Goal: Check status: Check status

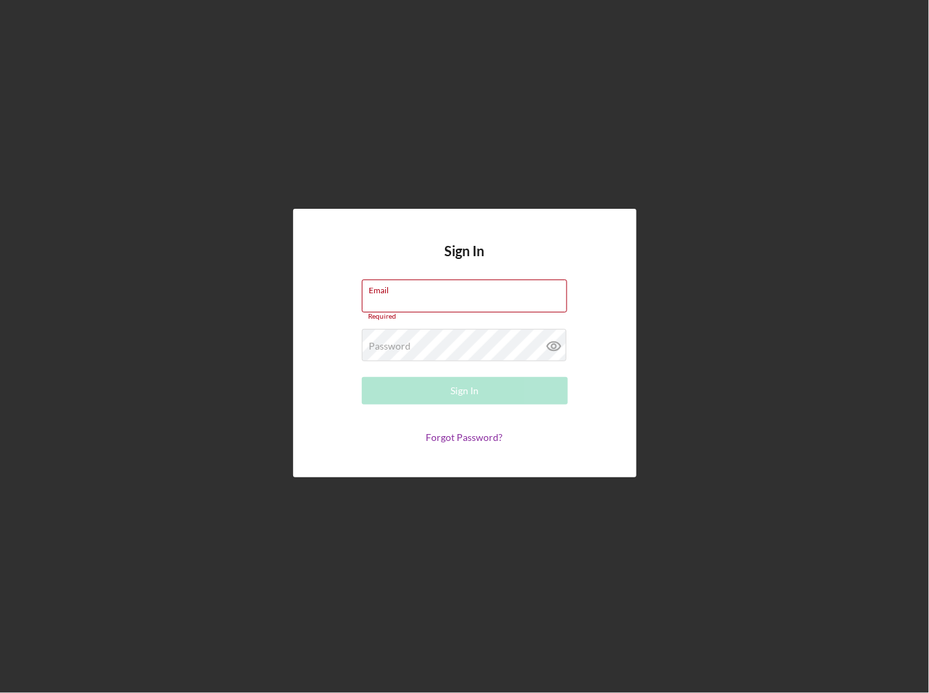
type input "[EMAIL_ADDRESS][DOMAIN_NAME]"
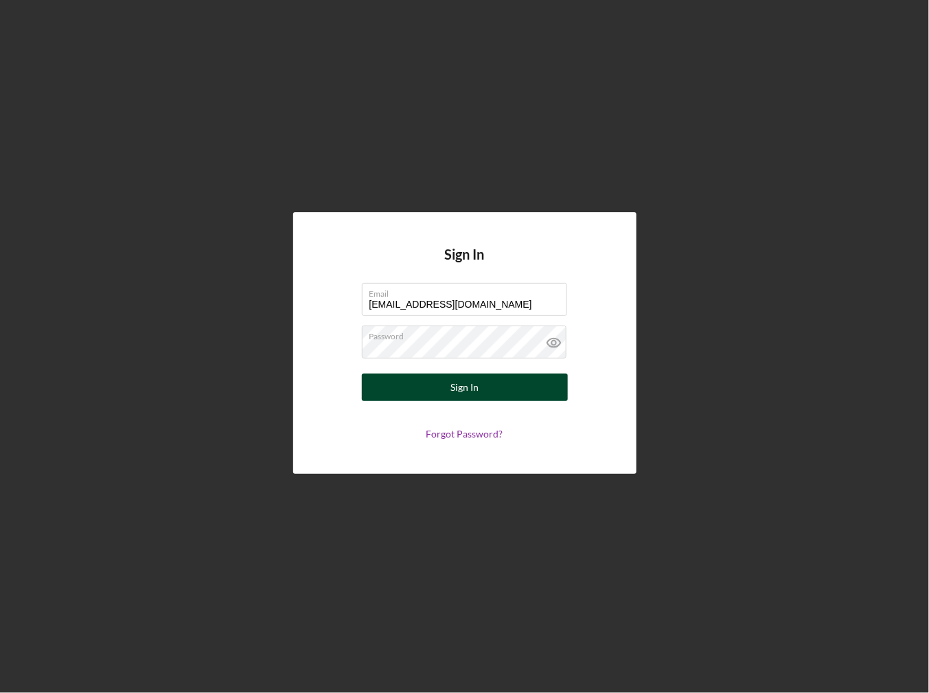
click at [440, 379] on button "Sign In" at bounding box center [465, 387] width 206 height 27
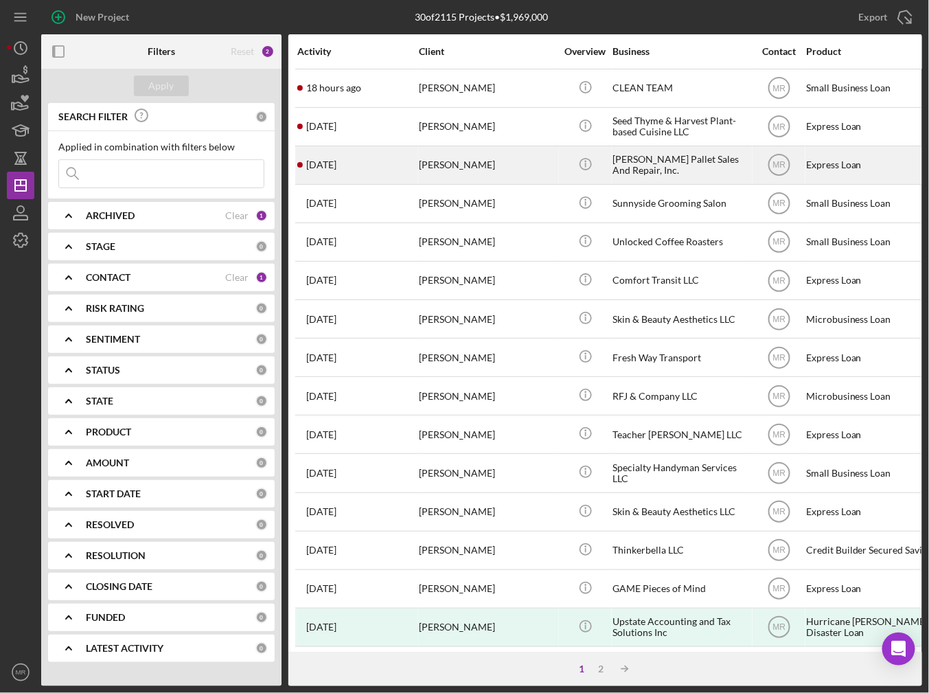
click at [337, 162] on time "[DATE]" at bounding box center [321, 164] width 30 height 11
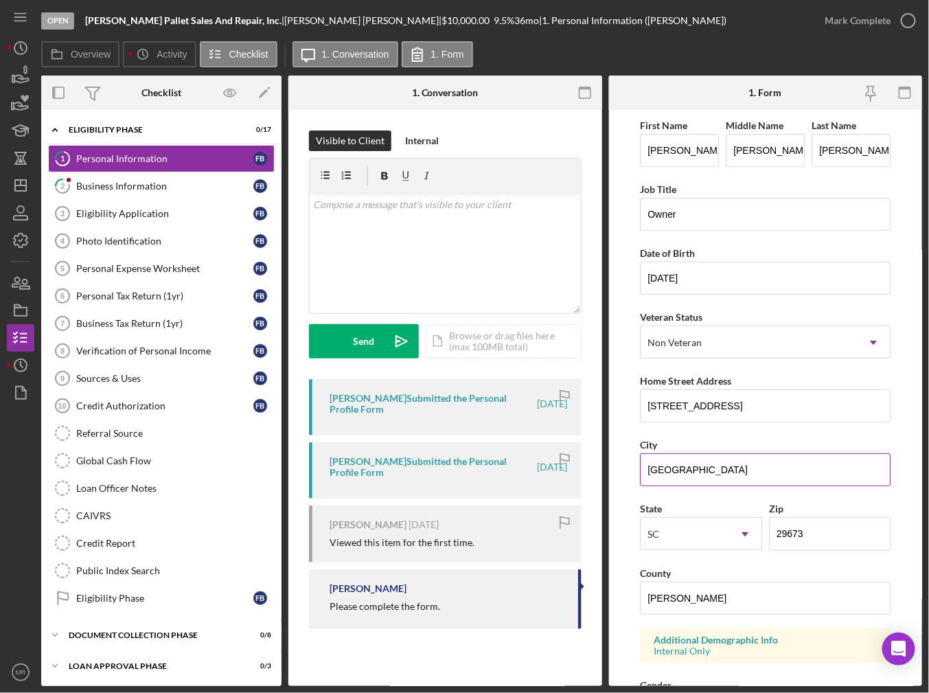
scroll to position [275, 0]
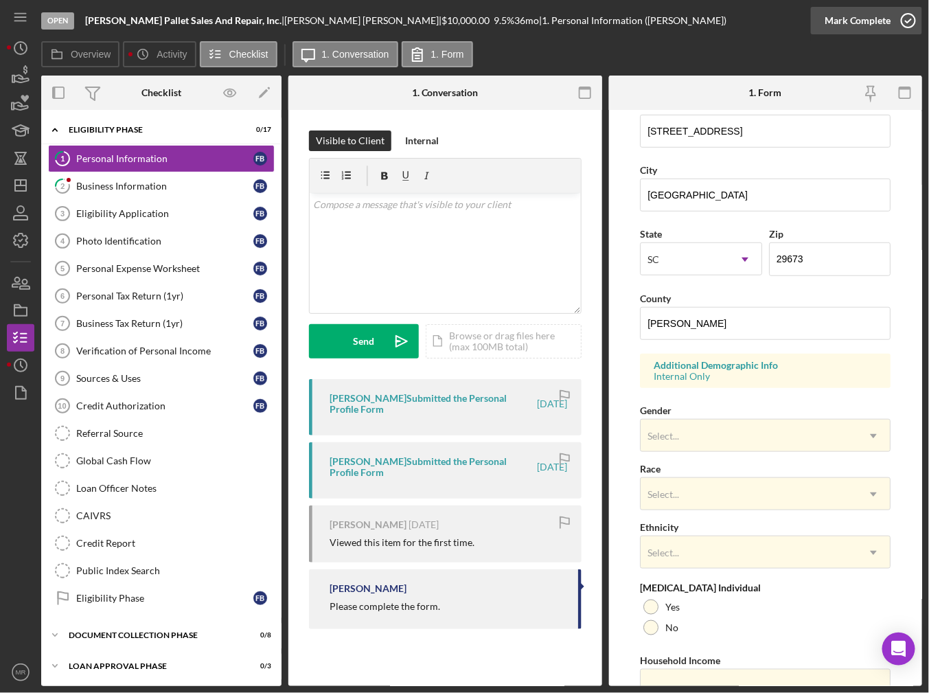
click at [854, 20] on div "Mark Complete" at bounding box center [858, 20] width 67 height 27
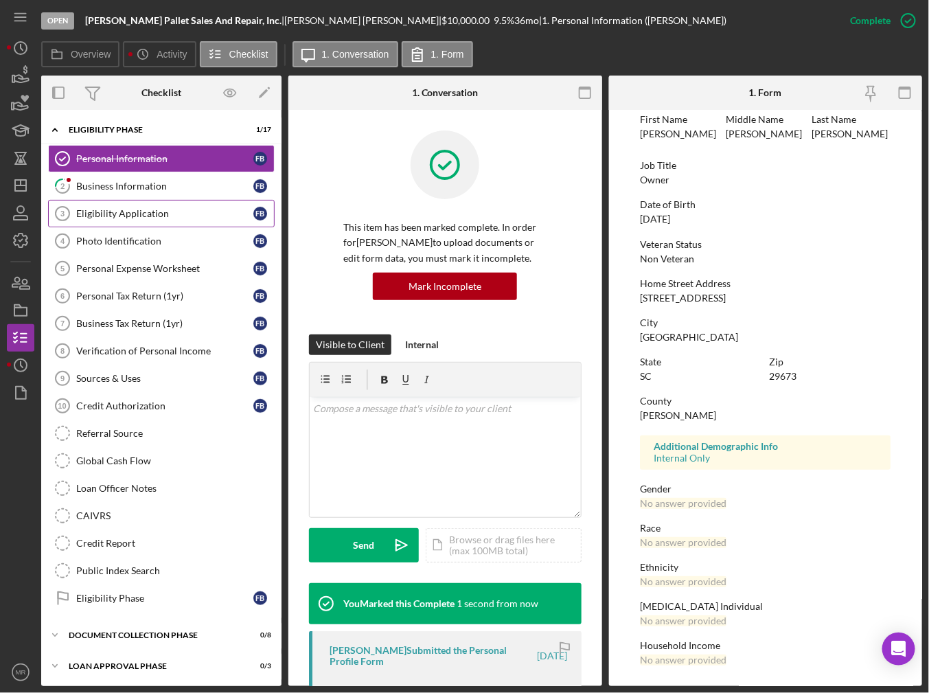
scroll to position [64, 0]
click at [153, 187] on div "Business Information" at bounding box center [164, 186] width 177 height 11
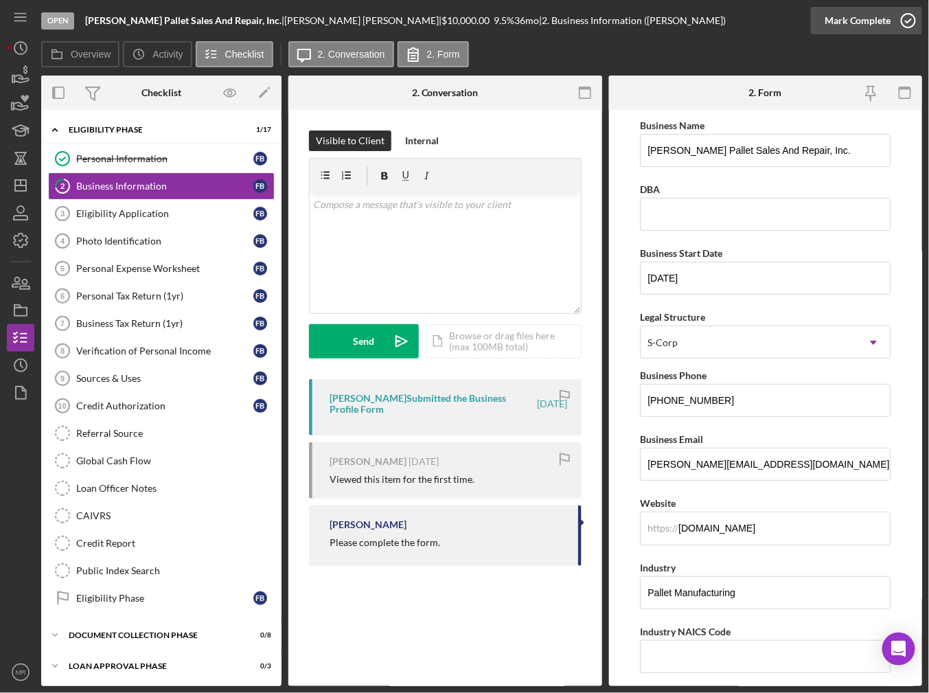
click at [863, 26] on div "Mark Complete" at bounding box center [858, 20] width 67 height 27
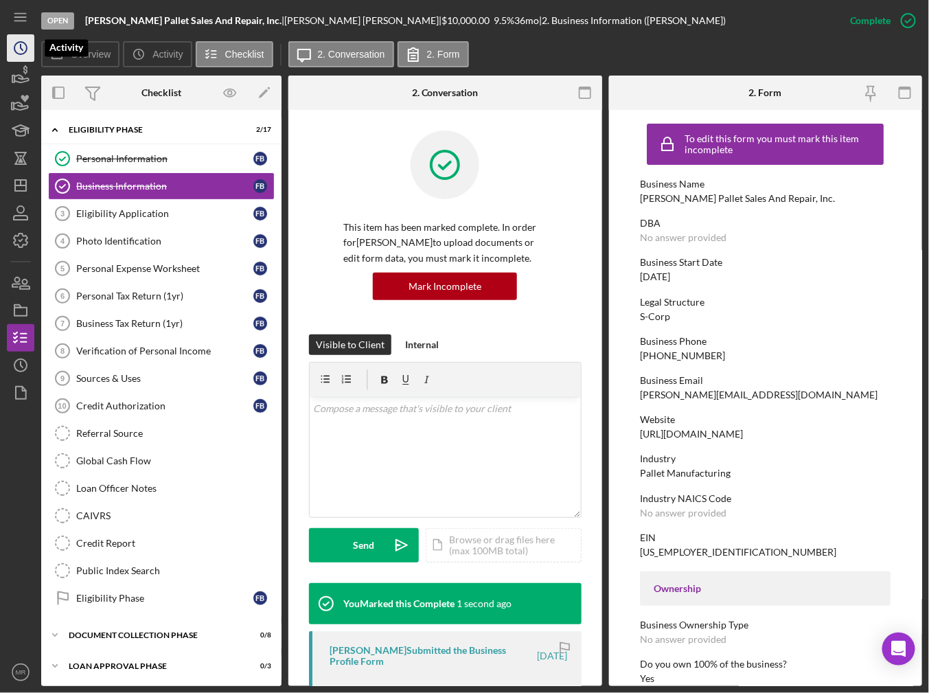
click at [21, 45] on icon "Icon/History" at bounding box center [20, 48] width 34 height 34
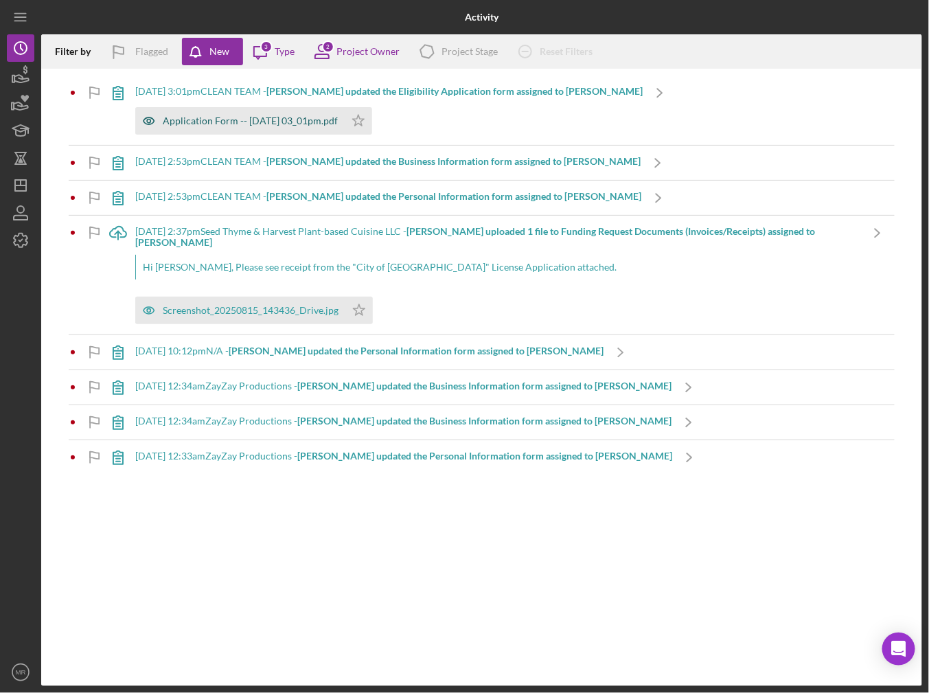
click at [199, 128] on div "Application Form -- [DATE] 03_01pm.pdf" at bounding box center [239, 120] width 209 height 27
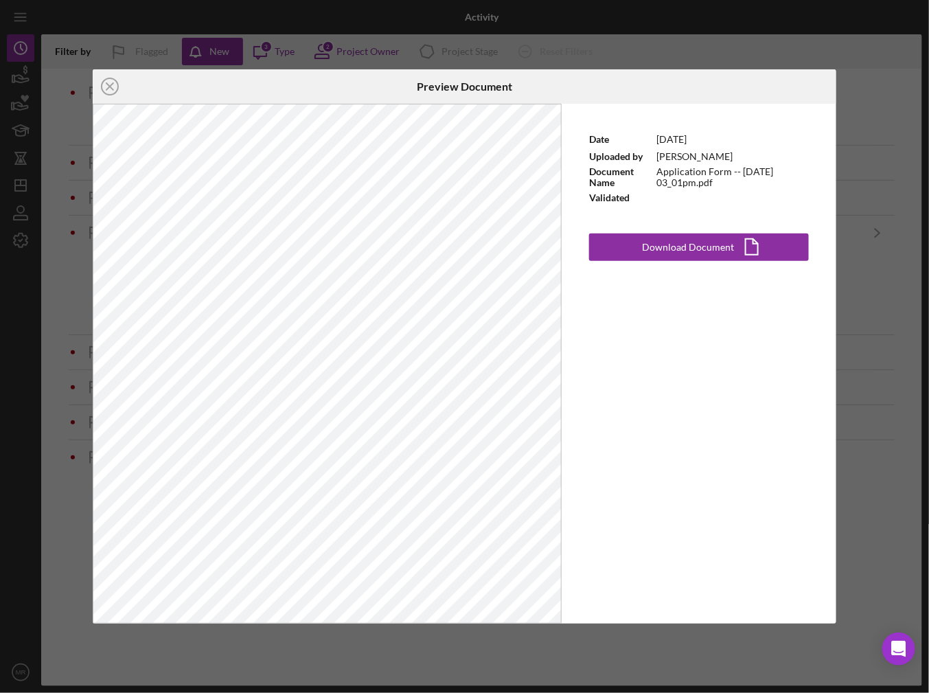
click at [23, 159] on div "Icon/Close Preview Document Date [DATE] Uploaded by [PERSON_NAME] Document Name…" at bounding box center [464, 346] width 929 height 693
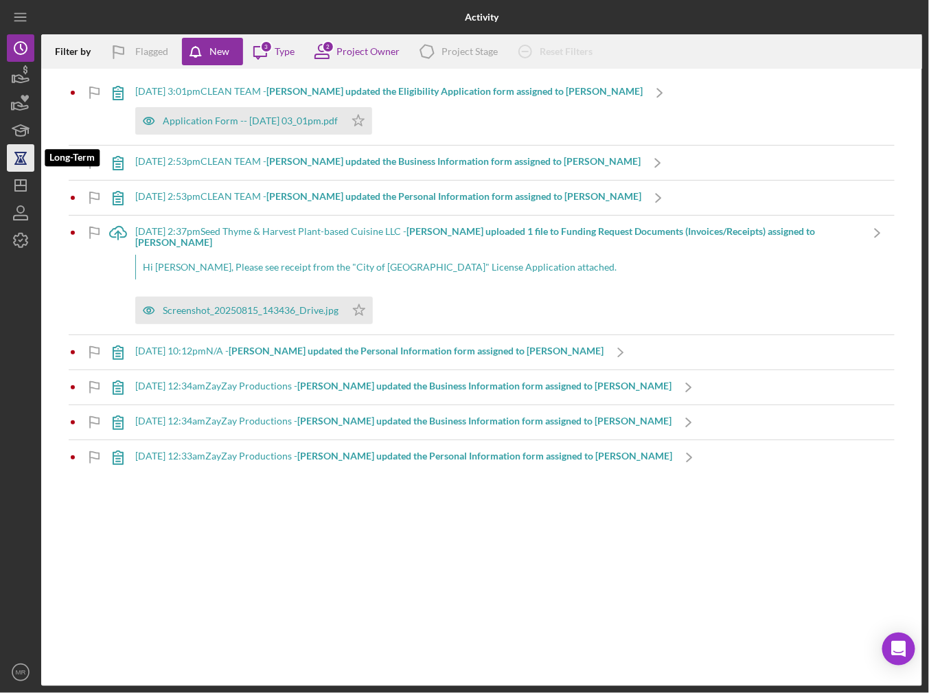
click at [23, 159] on icon "button" at bounding box center [21, 158] width 10 height 10
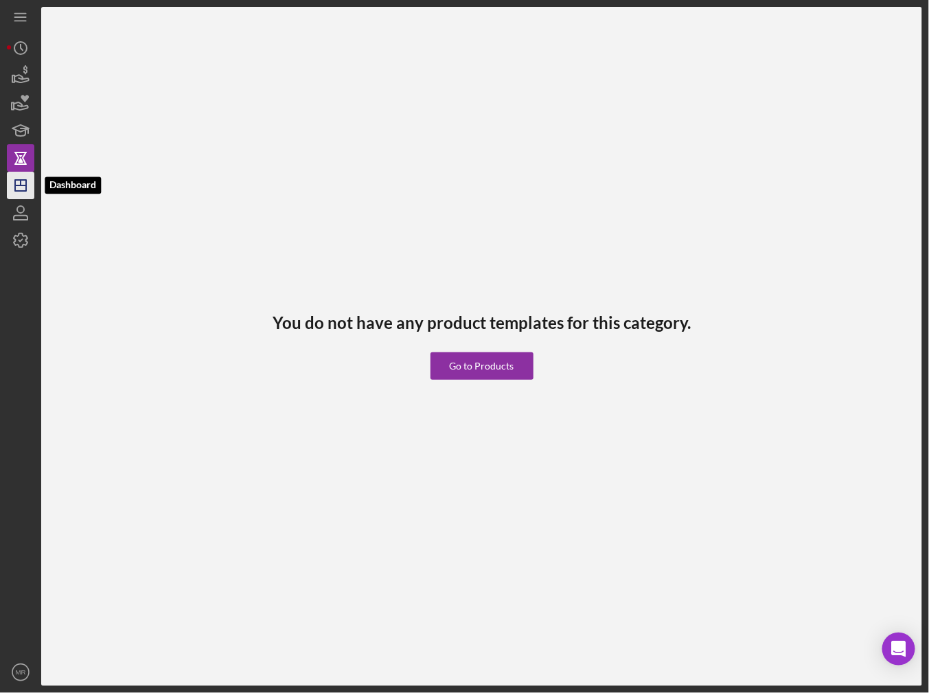
click at [33, 184] on icon "Icon/Dashboard" at bounding box center [20, 185] width 34 height 34
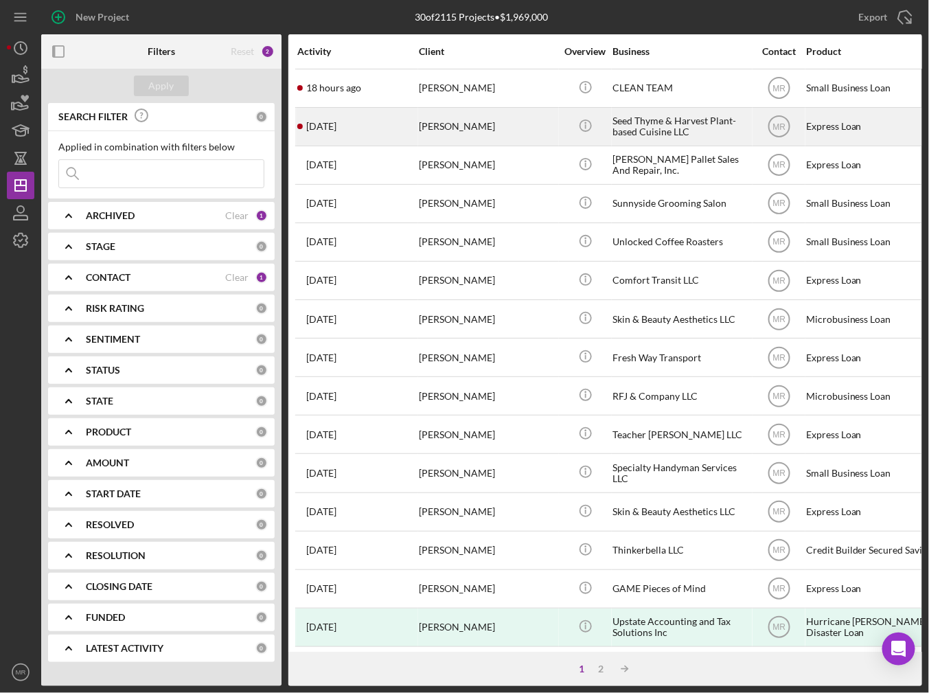
click at [389, 128] on div "[DATE] [PERSON_NAME]" at bounding box center [357, 127] width 120 height 36
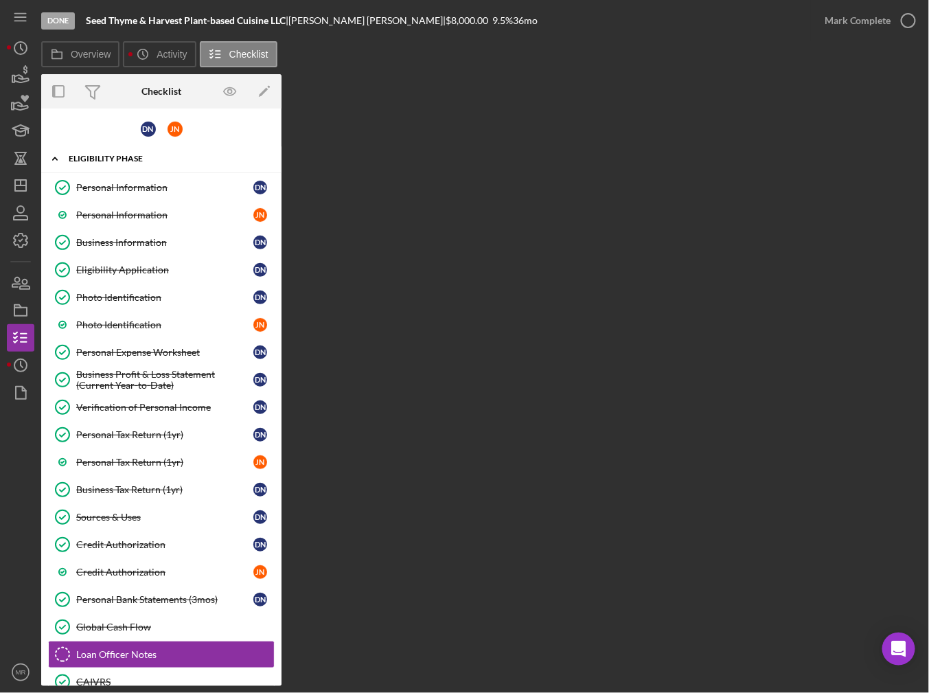
click at [106, 151] on div "Icon/Expander Eligibility Phase 21 / 23" at bounding box center [161, 159] width 240 height 28
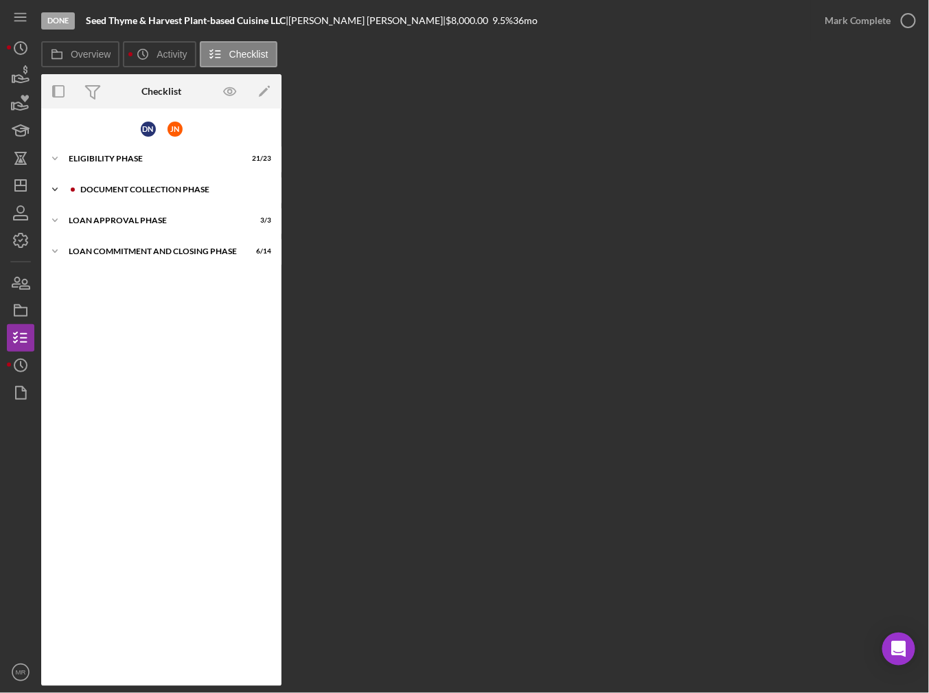
click at [110, 183] on div "Icon/Expander Document Collection Phase 5 / 6" at bounding box center [161, 189] width 240 height 27
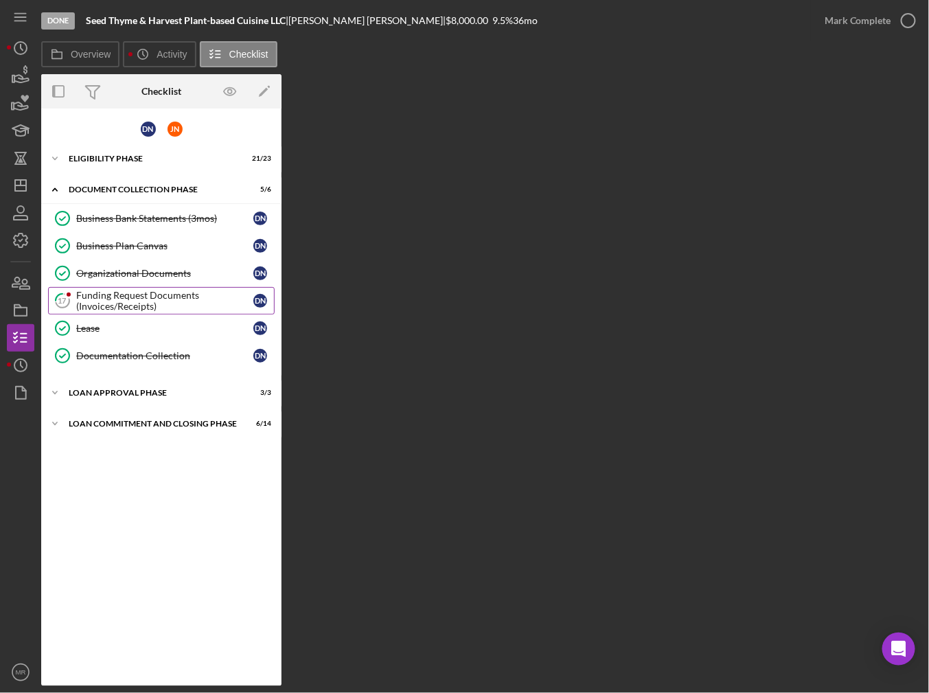
click at [109, 293] on div "Funding Request Documents (Invoices/Receipts)" at bounding box center [164, 301] width 177 height 22
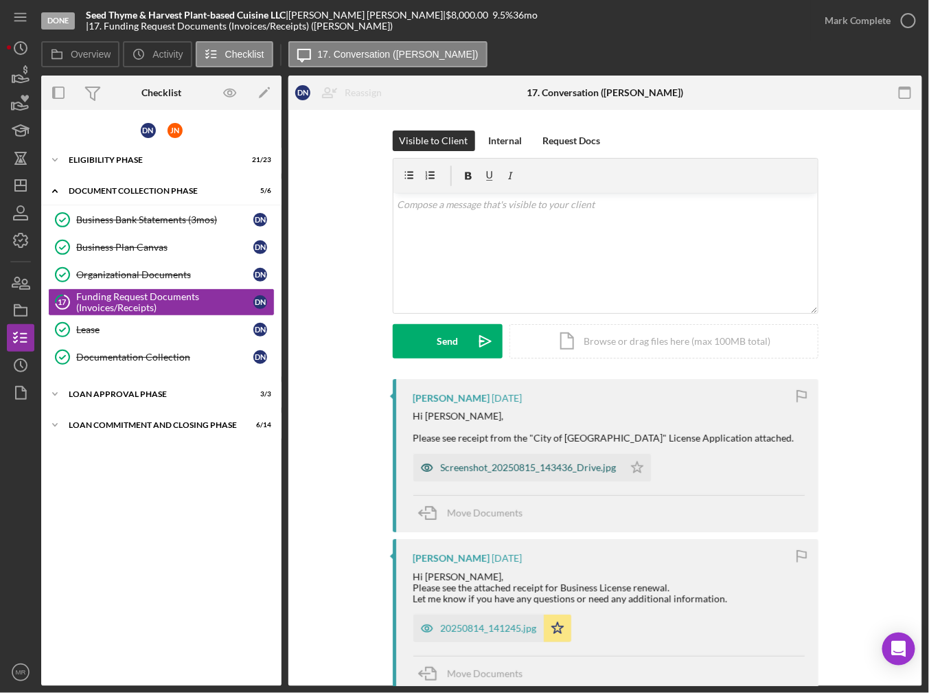
click at [529, 473] on div "Screenshot_20250815_143436_Drive.jpg" at bounding box center [529, 467] width 176 height 11
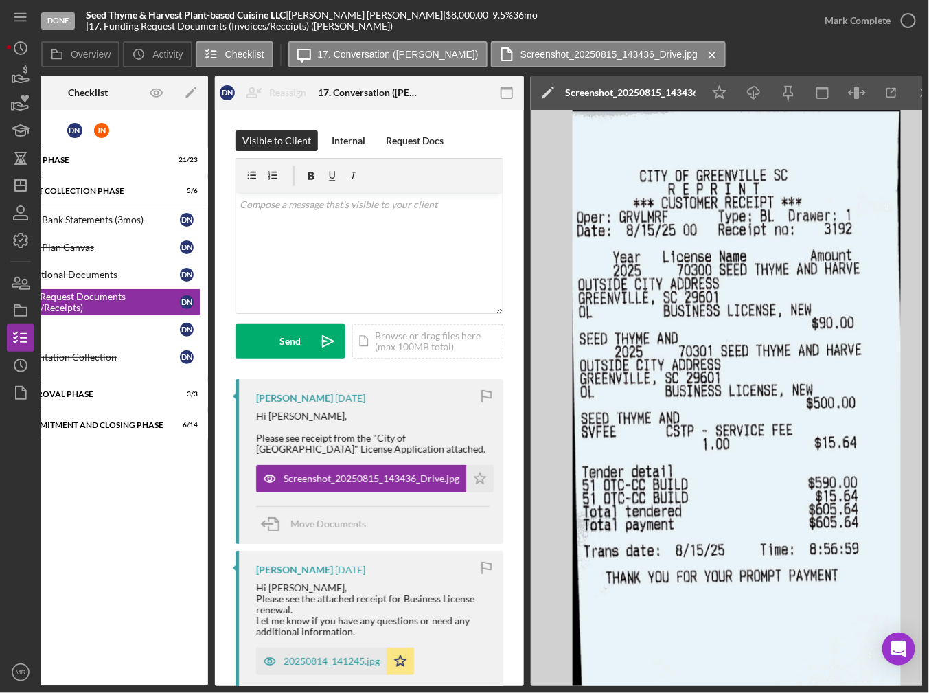
scroll to position [0, 52]
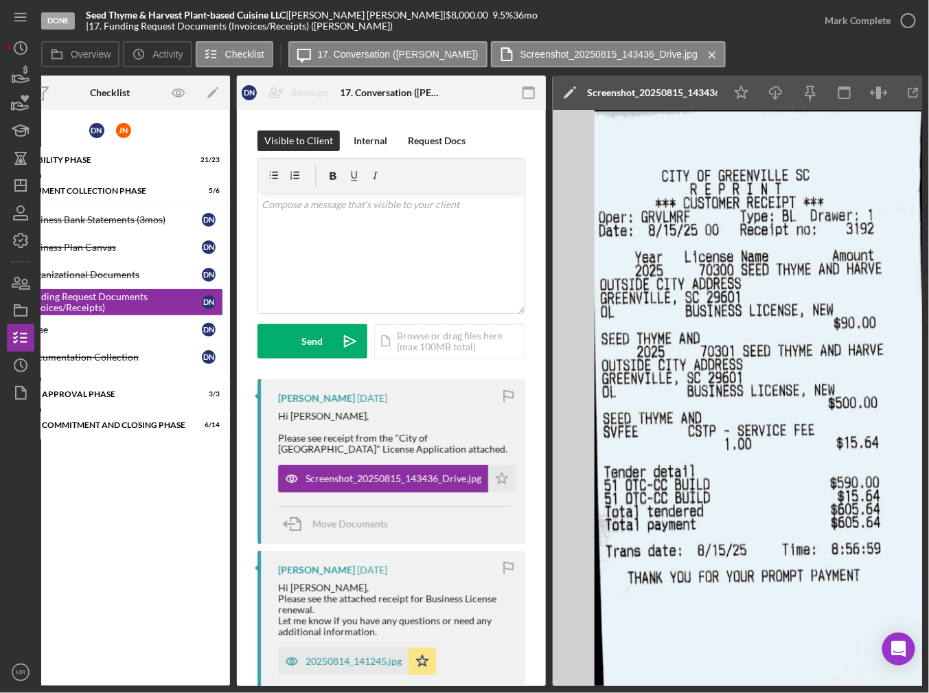
drag, startPoint x: 498, startPoint y: 516, endPoint x: 541, endPoint y: 515, distance: 43.3
click at [510, 492] on icon "Icon/Star" at bounding box center [501, 478] width 27 height 27
click at [766, 87] on icon "Icon/Download" at bounding box center [776, 93] width 31 height 31
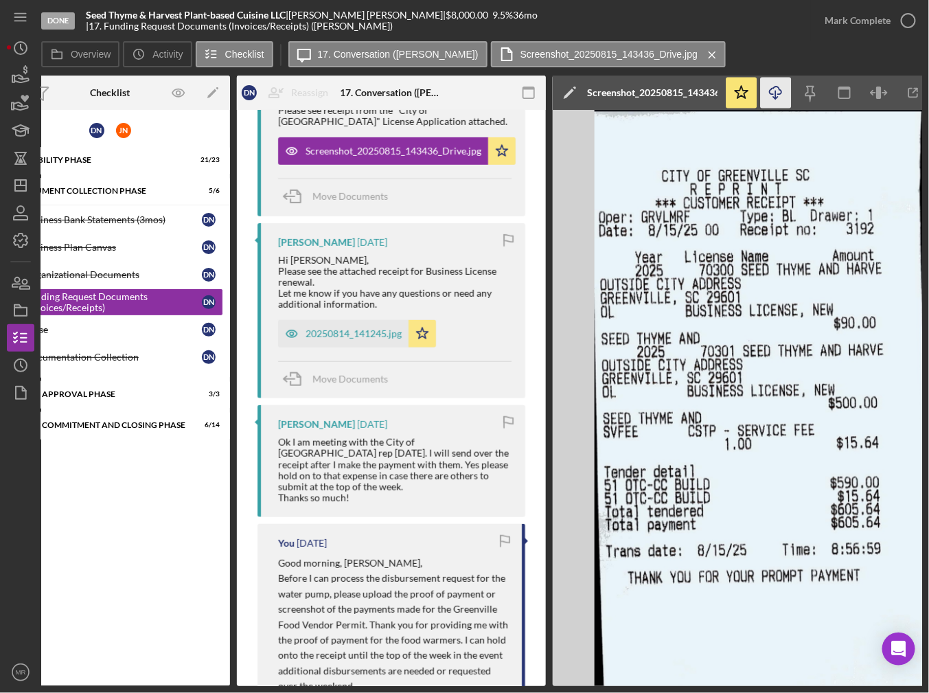
scroll to position [334, 0]
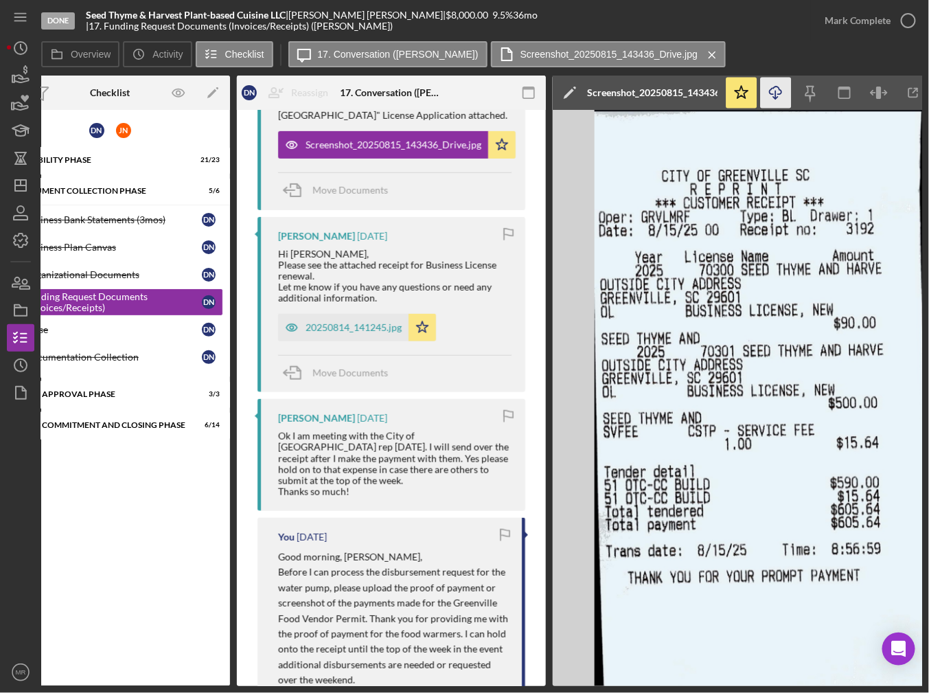
drag, startPoint x: 339, startPoint y: 682, endPoint x: 226, endPoint y: 668, distance: 114.2
click at [227, 668] on div "Overview Internal Workflow Stage Done Icon/Dropdown Arrow Archive (can unarchiv…" at bounding box center [481, 381] width 881 height 611
click at [299, 642] on p "Before I can process the disbursement request for the water pump, please upload…" at bounding box center [393, 626] width 230 height 123
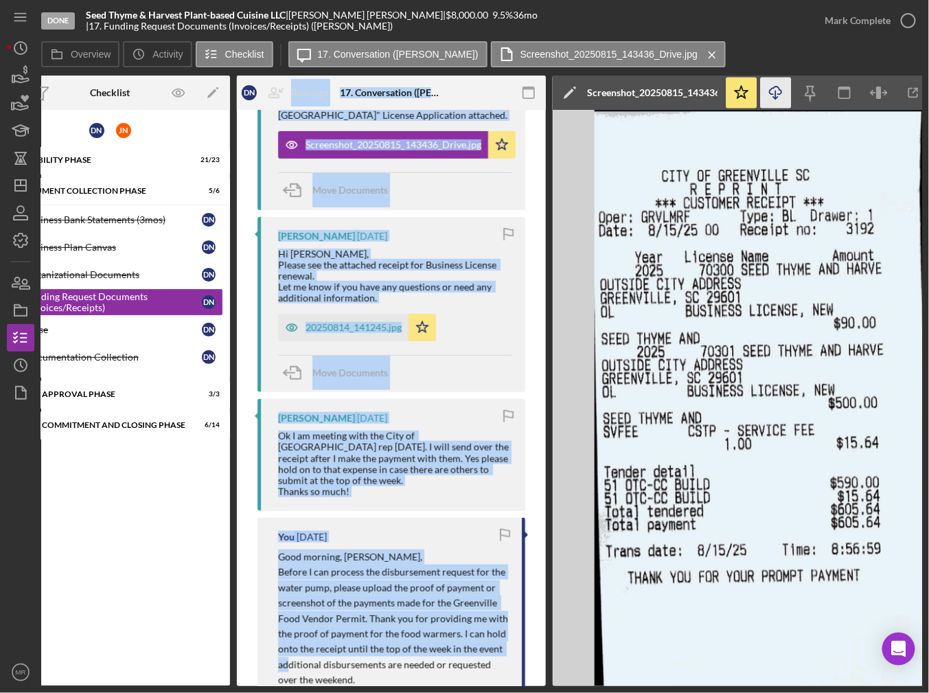
drag, startPoint x: 285, startPoint y: 687, endPoint x: 201, endPoint y: 685, distance: 83.8
click at [202, 669] on div "Done Seed Thyme & Harvest Plant-based Cuisine LLC | [PERSON_NAME] | $8,000.00 9…" at bounding box center [464, 346] width 929 height 693
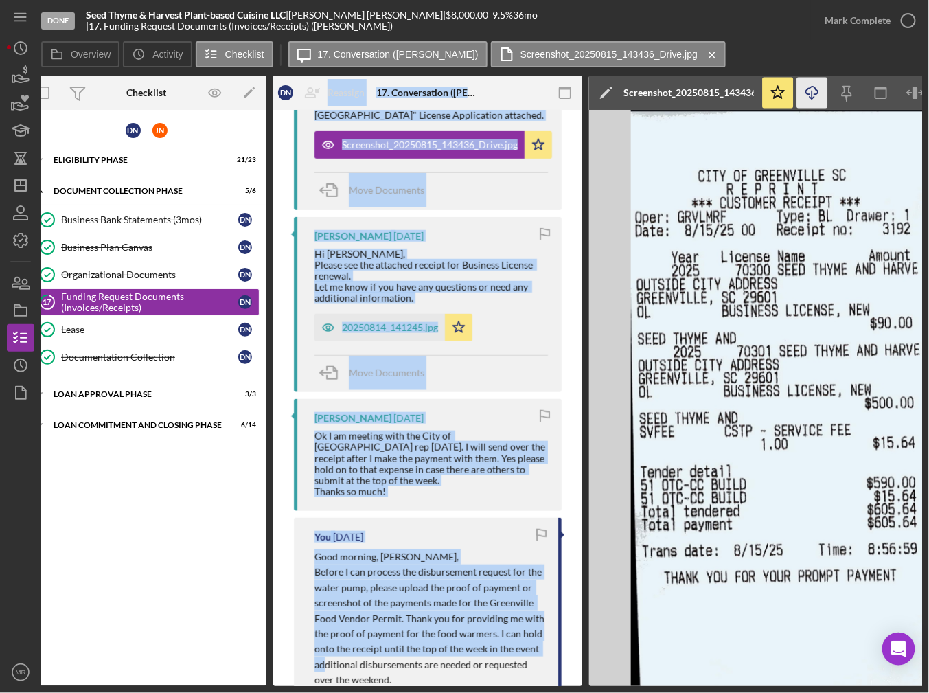
scroll to position [0, 0]
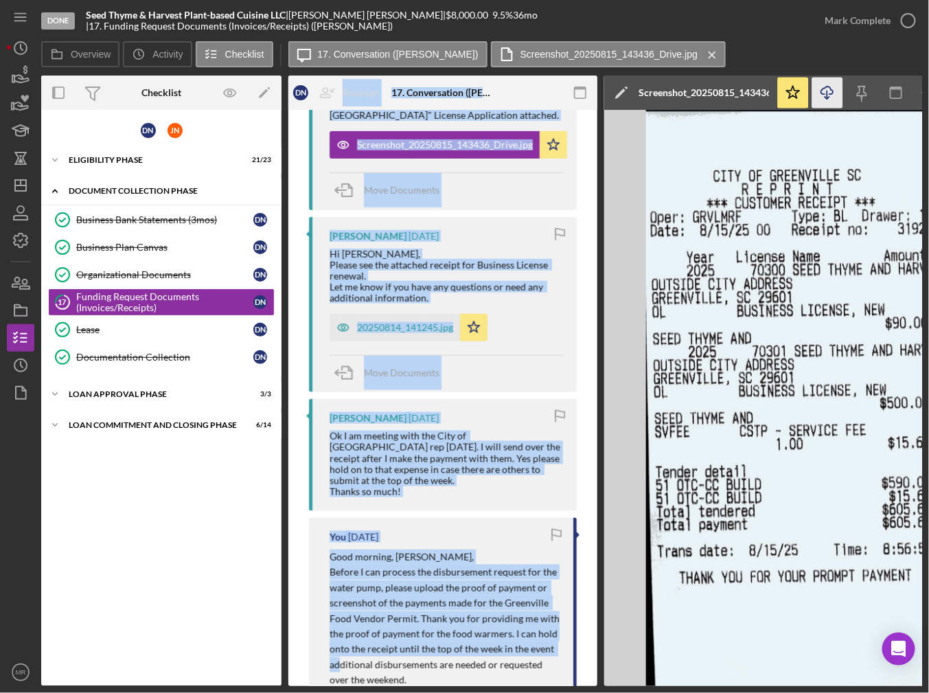
drag, startPoint x: 157, startPoint y: 178, endPoint x: 167, endPoint y: 180, distance: 9.8
click at [157, 178] on div "Icon/Expander Document Collection Phase 5 / 6" at bounding box center [161, 191] width 240 height 28
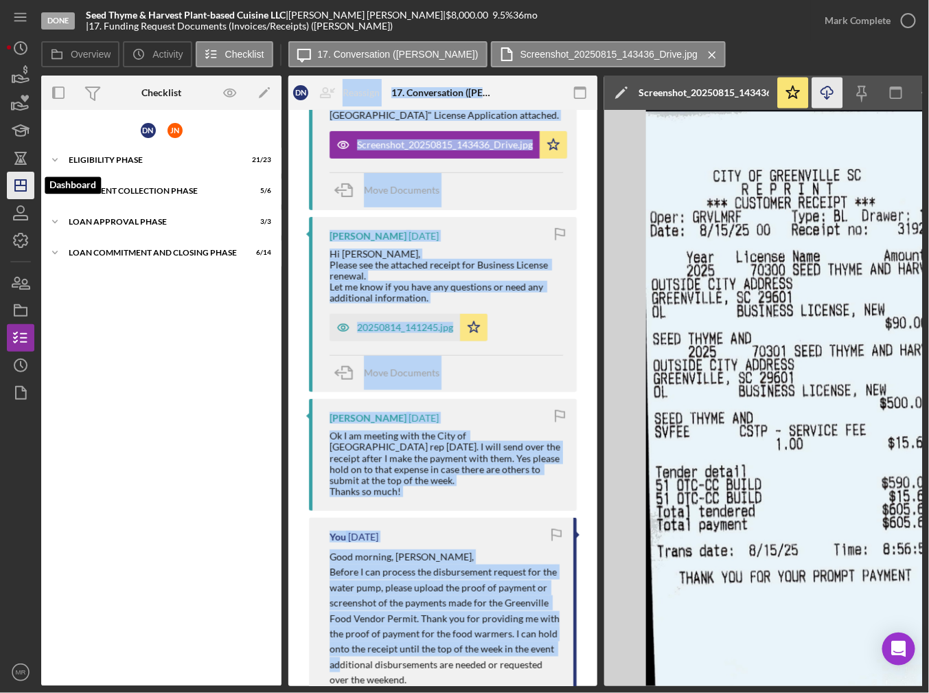
click at [27, 181] on icon "Icon/Dashboard" at bounding box center [20, 185] width 34 height 34
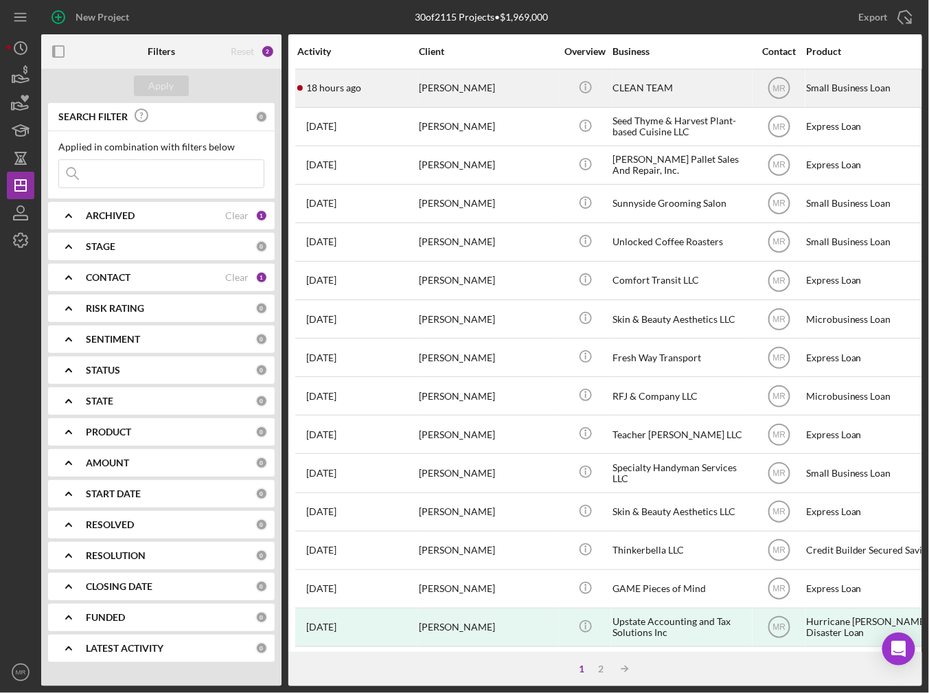
click at [381, 84] on div "18 hours ago [PERSON_NAME]" at bounding box center [357, 88] width 120 height 36
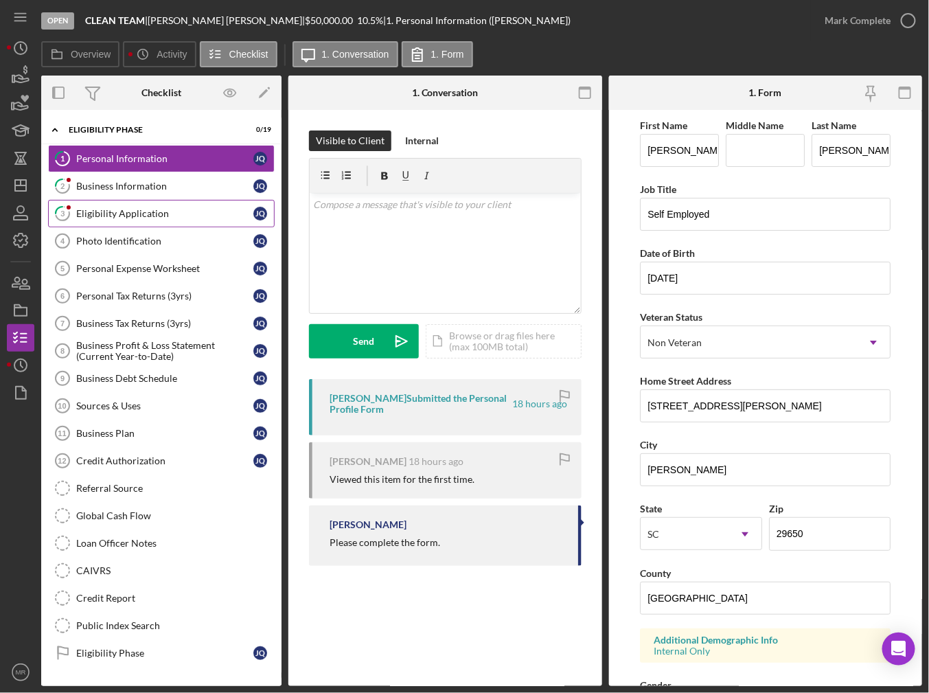
click at [133, 206] on link "3 Eligibility Application J Q" at bounding box center [161, 213] width 227 height 27
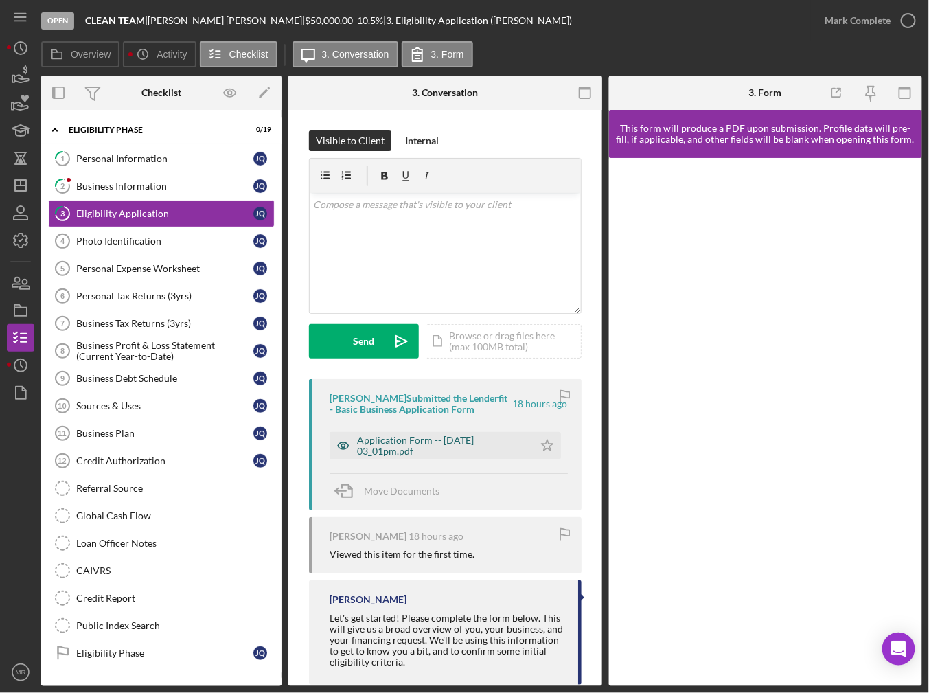
click at [400, 441] on div "Application Form -- [DATE] 03_01pm.pdf" at bounding box center [442, 446] width 170 height 22
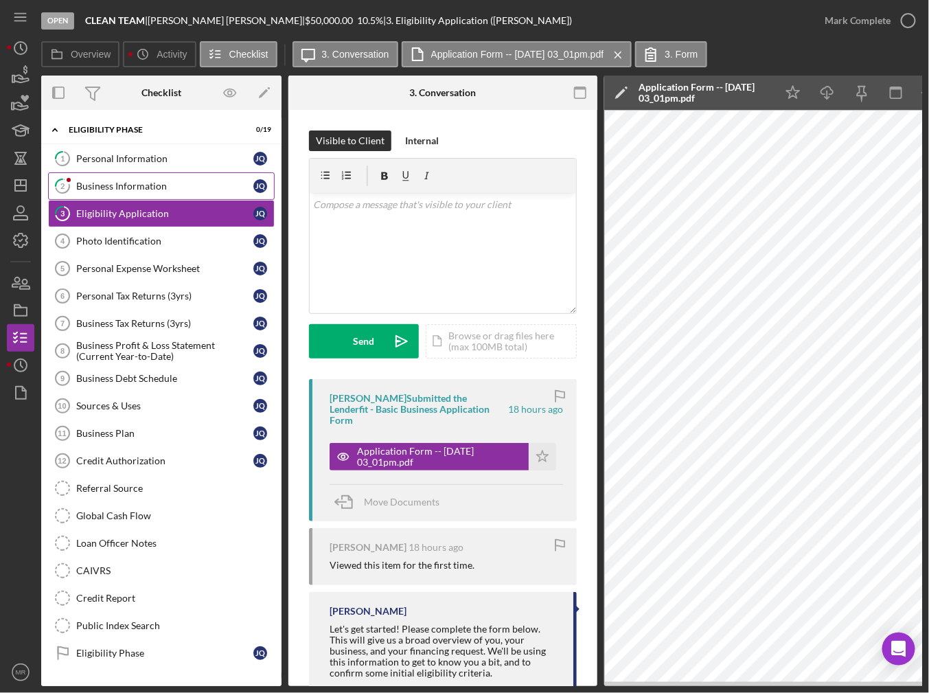
click at [158, 189] on div "Business Information" at bounding box center [164, 186] width 177 height 11
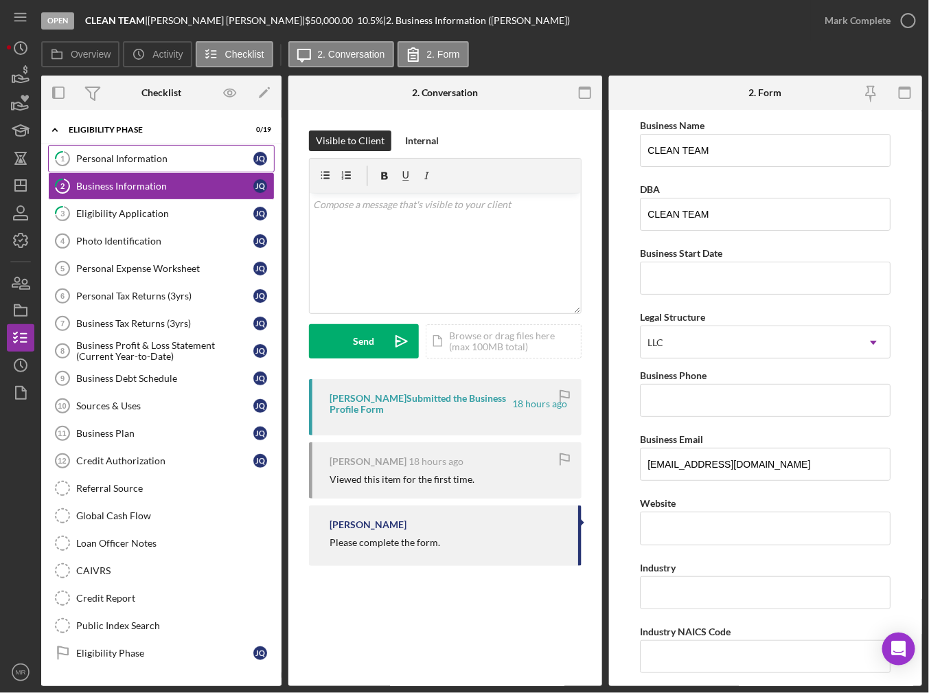
click at [160, 159] on div "Personal Information" at bounding box center [164, 158] width 177 height 11
